Goal: Find specific page/section

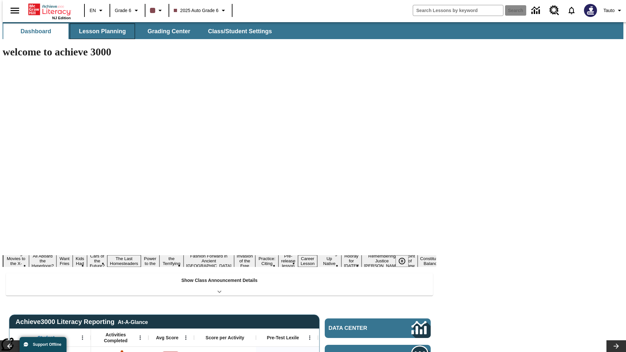
click at [100, 31] on button "Lesson Planning" at bounding box center [102, 31] width 65 height 16
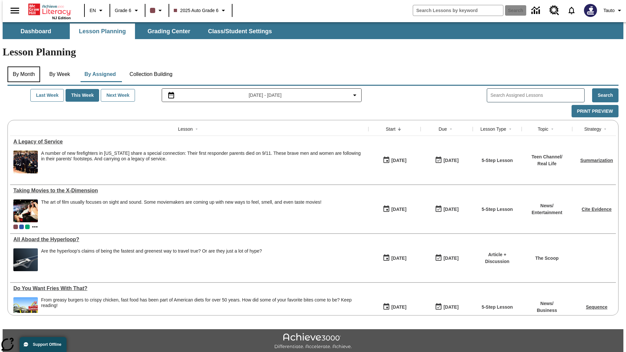
click at [22, 67] on button "By Month" at bounding box center [24, 75] width 33 height 16
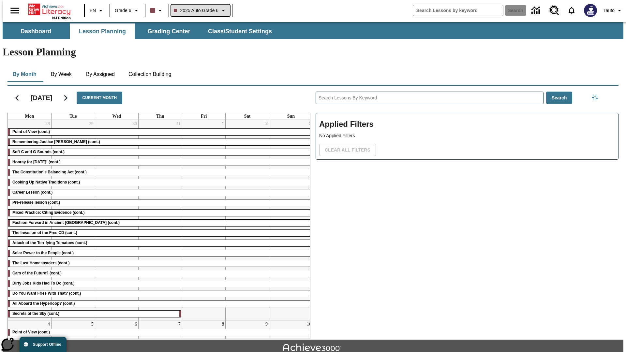
click at [200, 10] on span "2025 Auto Grade 6" at bounding box center [196, 10] width 45 height 7
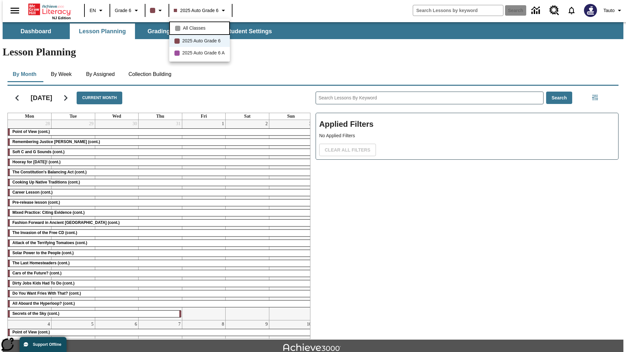
click at [201, 27] on span "All Classes" at bounding box center [194, 28] width 23 height 7
